Goal: Use online tool/utility: Utilize a website feature to perform a specific function

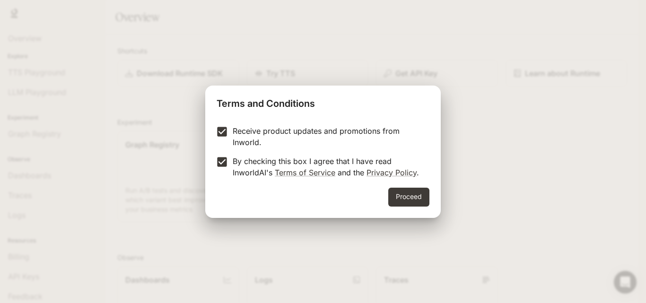
click at [425, 201] on button "Proceed" at bounding box center [408, 197] width 41 height 19
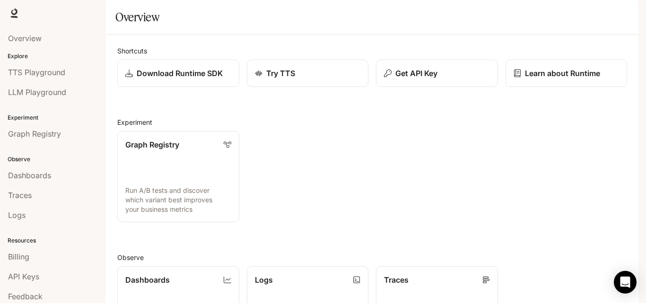
click at [298, 79] on div "Try TTS" at bounding box center [308, 73] width 106 height 11
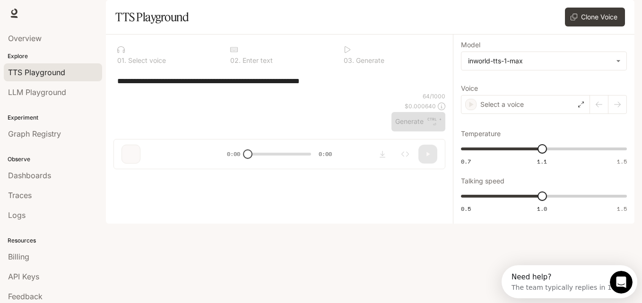
click at [328, 87] on textarea "**********" at bounding box center [279, 81] width 325 height 11
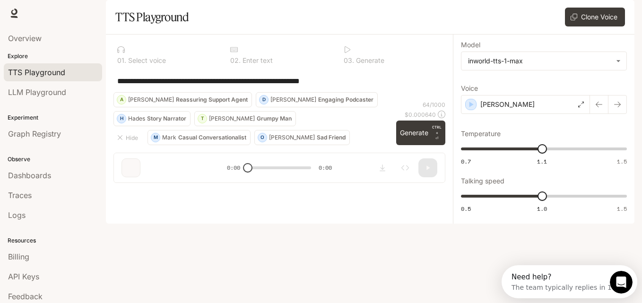
drag, startPoint x: 355, startPoint y: 109, endPoint x: 111, endPoint y: 99, distance: 244.3
click at [111, 99] on div "**********" at bounding box center [279, 113] width 347 height 156
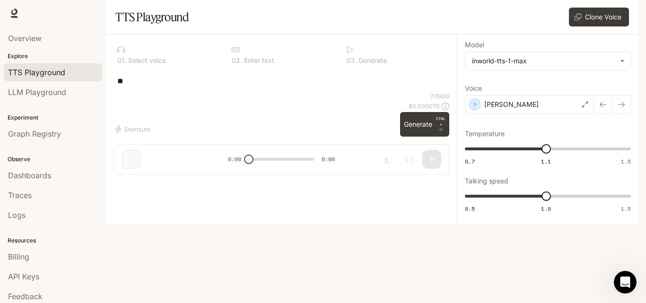
type textarea "*"
type textarea "**********"
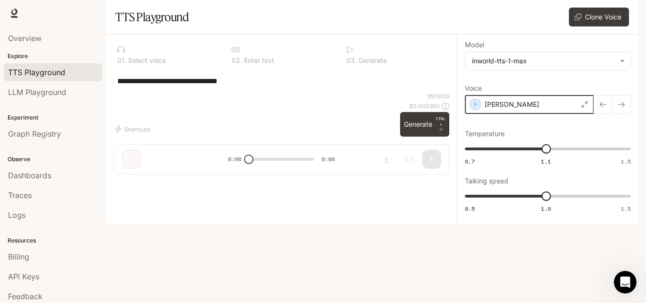
click at [474, 107] on icon "button" at bounding box center [476, 105] width 4 height 6
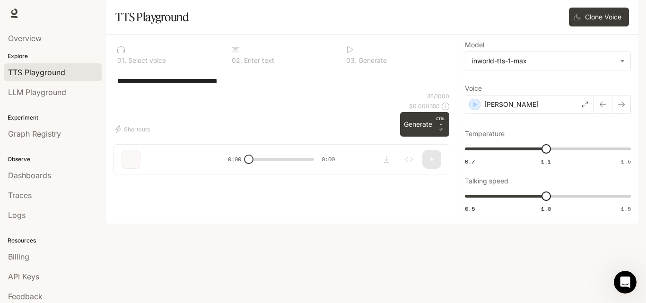
click at [495, 109] on p "[PERSON_NAME]" at bounding box center [511, 104] width 54 height 9
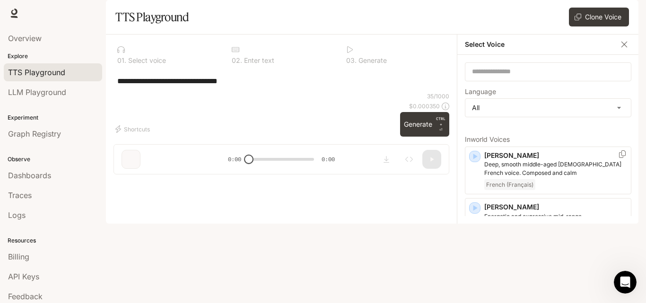
click at [469, 162] on div "button" at bounding box center [474, 156] width 11 height 11
click at [474, 211] on icon "button" at bounding box center [476, 209] width 4 height 6
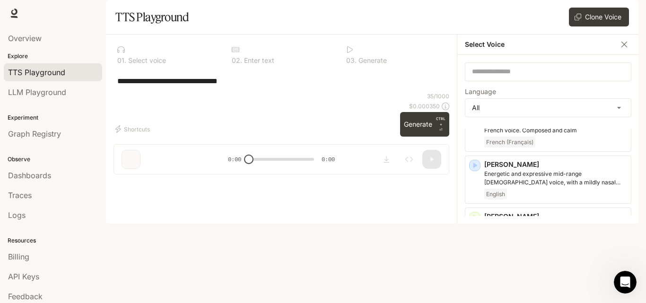
scroll to position [64, 0]
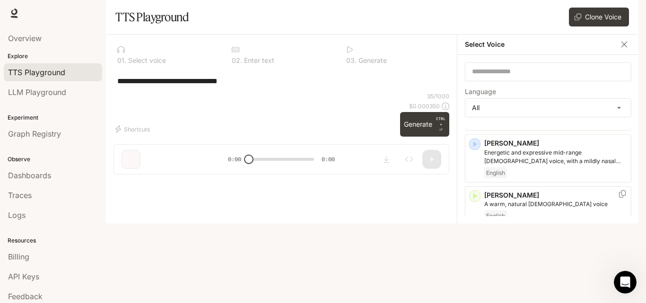
click at [474, 200] on icon "button" at bounding box center [476, 197] width 4 height 6
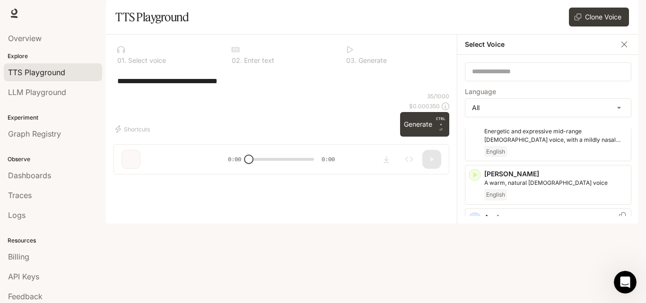
click at [475, 223] on icon "button" at bounding box center [474, 218] width 9 height 9
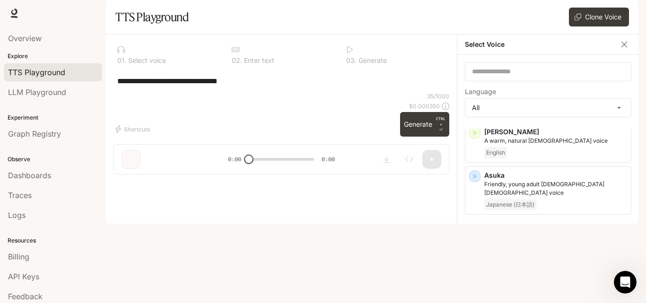
scroll to position [191, 0]
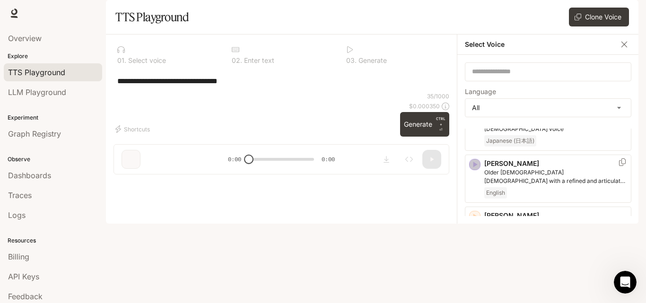
click at [477, 169] on icon "button" at bounding box center [474, 164] width 9 height 9
click at [476, 219] on icon "button" at bounding box center [476, 217] width 4 height 6
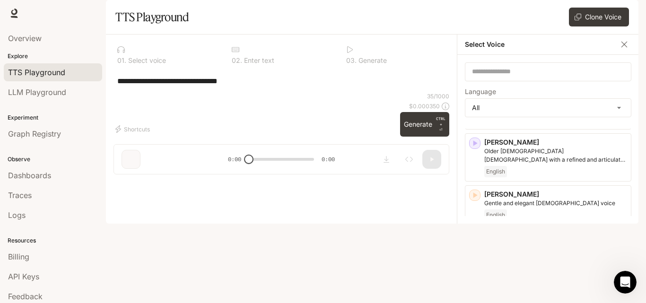
scroll to position [255, 0]
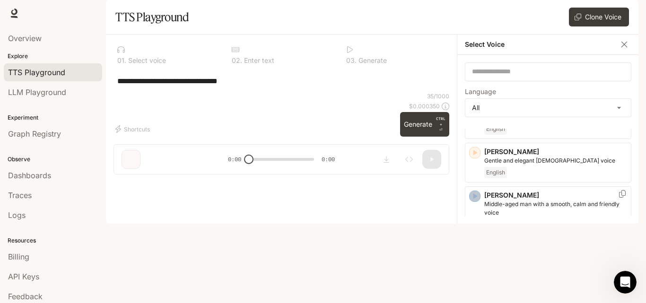
click at [475, 199] on icon "button" at bounding box center [476, 196] width 4 height 6
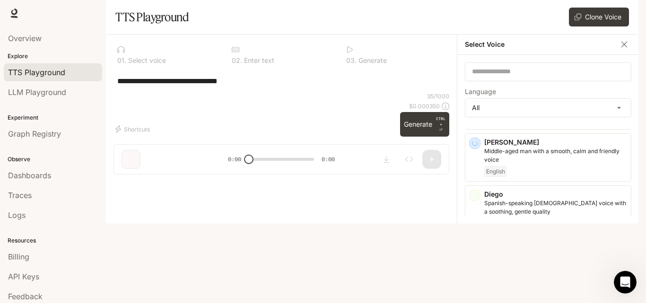
scroll to position [318, 0]
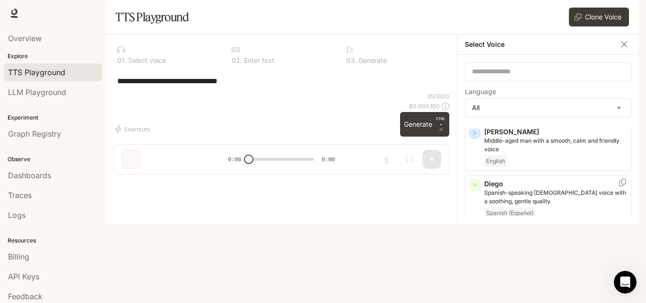
click at [476, 188] on icon "button" at bounding box center [476, 185] width 4 height 6
click at [476, 240] on icon "button" at bounding box center [476, 237] width 4 height 6
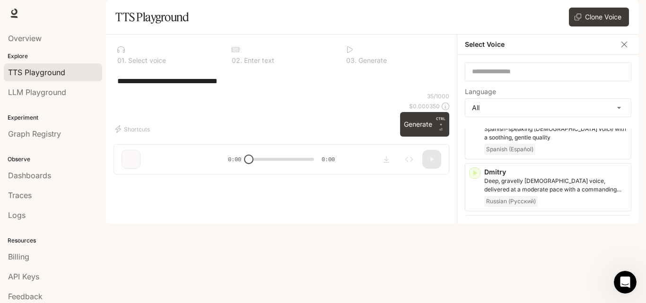
scroll to position [393, 0]
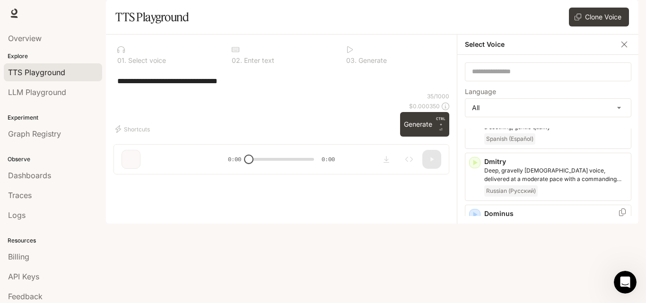
click at [475, 218] on icon "button" at bounding box center [476, 215] width 4 height 6
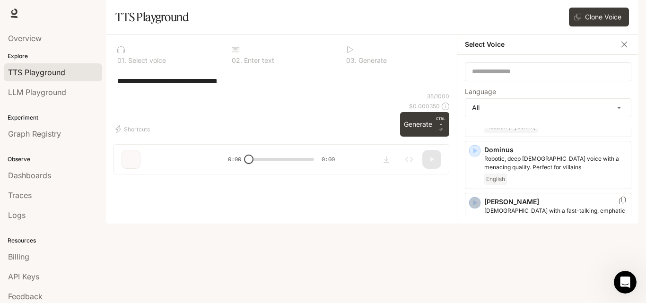
click at [473, 208] on icon "button" at bounding box center [474, 202] width 9 height 9
click at [477, 208] on icon "button" at bounding box center [474, 202] width 9 height 9
click at [478, 208] on icon "button" at bounding box center [474, 202] width 9 height 9
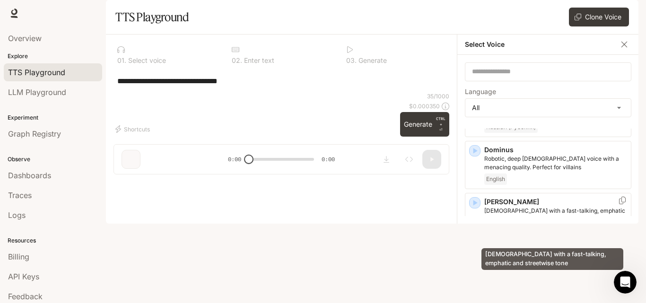
click at [534, 224] on p "[DEMOGRAPHIC_DATA] with a fast-talking, emphatic and streetwise tone" at bounding box center [555, 215] width 143 height 17
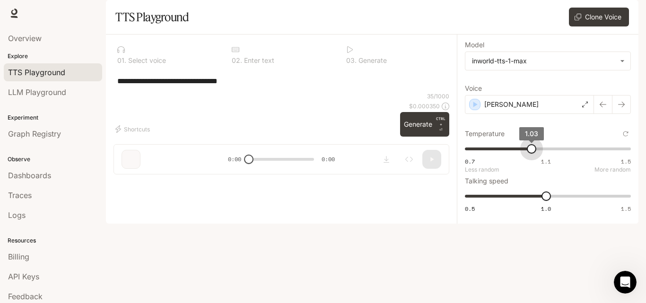
drag, startPoint x: 545, startPoint y: 179, endPoint x: 529, endPoint y: 179, distance: 16.6
click at [529, 154] on span "1.03" at bounding box center [531, 148] width 9 height 9
type input "***"
drag, startPoint x: 532, startPoint y: 176, endPoint x: 545, endPoint y: 182, distance: 14.8
click at [545, 154] on span "1.1" at bounding box center [546, 148] width 9 height 9
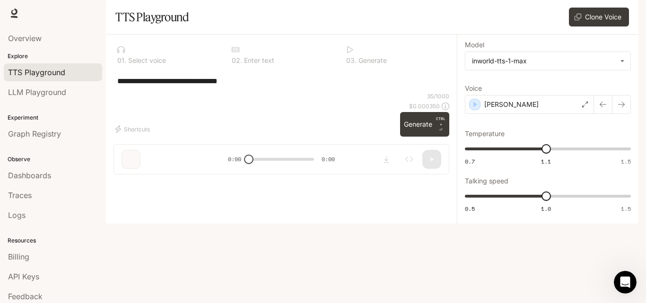
click at [423, 137] on button "Generate CTRL + ⏎" at bounding box center [424, 124] width 49 height 25
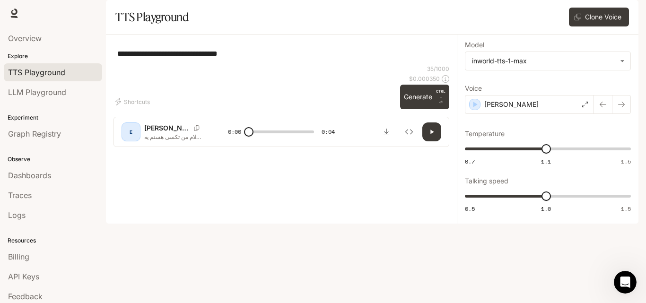
click at [433, 141] on button "button" at bounding box center [431, 132] width 19 height 19
type input "*"
click at [599, 26] on button "Clone Voice" at bounding box center [599, 17] width 60 height 19
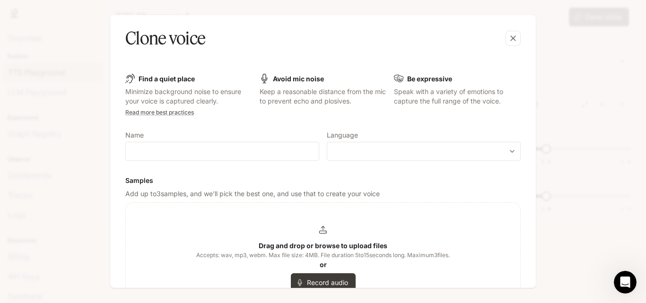
click at [509, 147] on body "**********" at bounding box center [323, 151] width 646 height 303
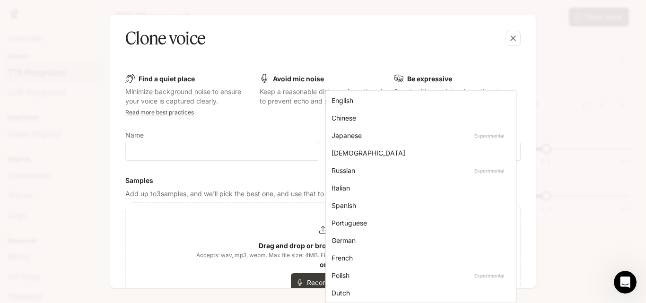
click at [364, 103] on div "English" at bounding box center [419, 101] width 175 height 10
type input "*****"
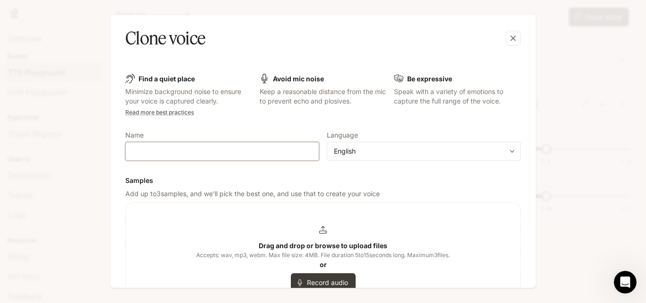
click at [280, 156] on input "text" at bounding box center [222, 151] width 193 height 9
click at [517, 40] on icon "button" at bounding box center [513, 38] width 9 height 9
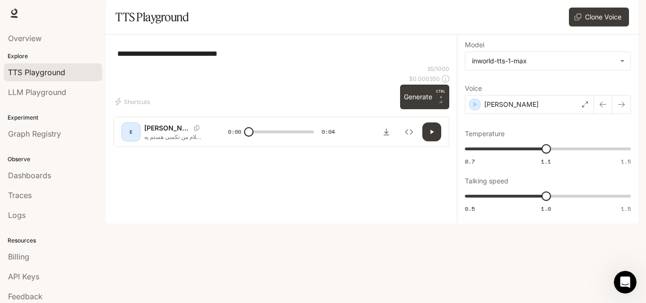
click at [434, 141] on button "button" at bounding box center [431, 132] width 19 height 19
click at [423, 109] on button "Generate CTRL + ⏎" at bounding box center [424, 97] width 49 height 25
click at [428, 109] on button "Generate CTRL + ⏎" at bounding box center [424, 97] width 49 height 25
type input "*"
